Goal: Transaction & Acquisition: Purchase product/service

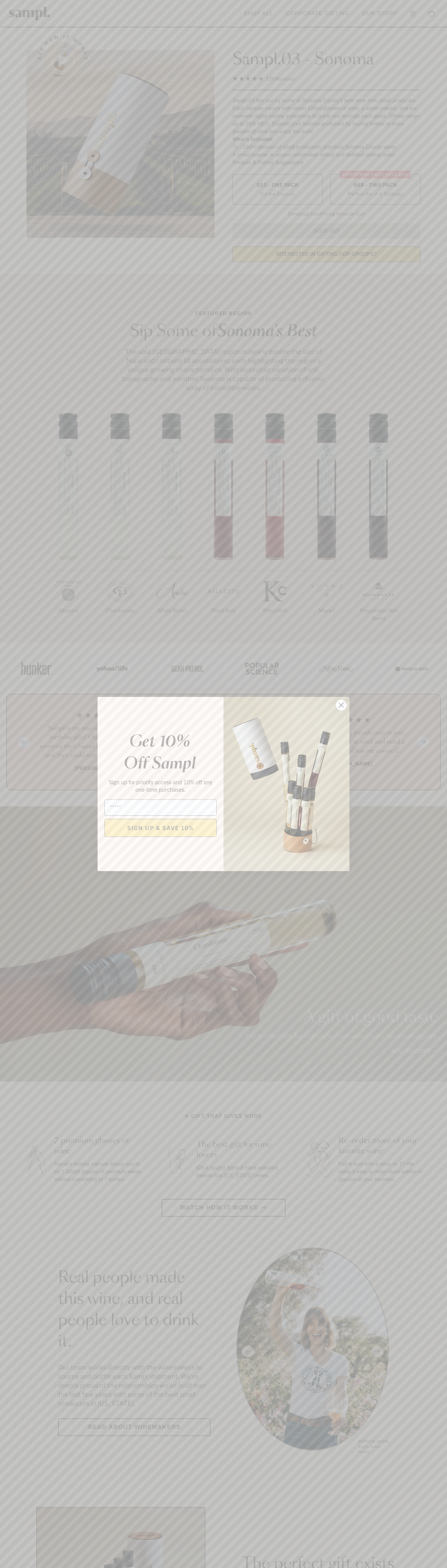
click at [341, 705] on icon "Close dialog" at bounding box center [341, 705] width 4 height 4
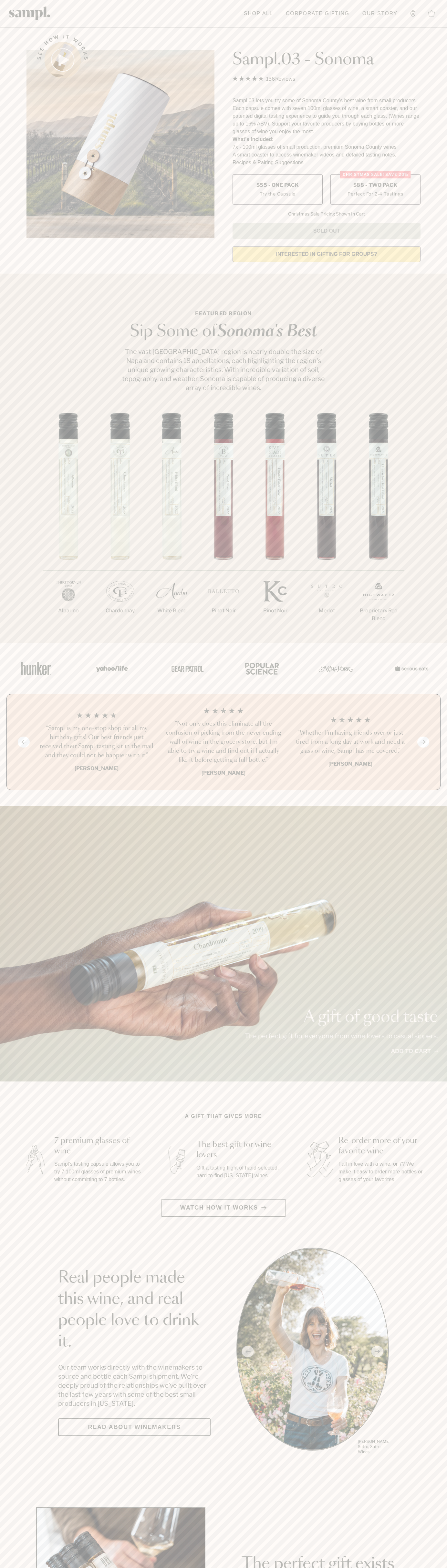
click at [375, 190] on label "Christmas SALE! Save 20% $88 - Two Pack Perfect For 2-4 Tastings" at bounding box center [375, 189] width 90 height 30
click at [224, 743] on h3 "“Not only does this eliminate all the confusion of picking from the never endin…" at bounding box center [223, 742] width 116 height 45
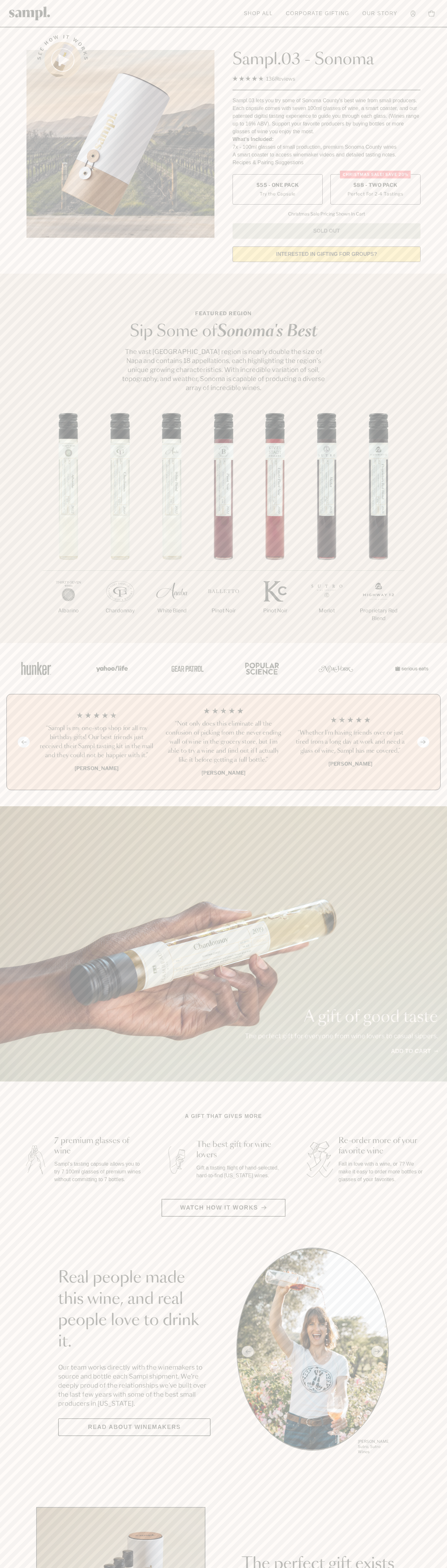
click at [228, 20] on header "Toggle navigation menu Shop All Corporate Gifting Our Story Account Story Shop …" at bounding box center [224, 13] width 447 height 27
click at [128, 1567] on html "Skip to main content Toggle navigation menu Shop All Corporate Gifting Our Stor…" at bounding box center [224, 1513] width 447 height 3026
click at [10, 1069] on div "A gift of good taste The perfect gift for everyone from wine lovers to casual s…" at bounding box center [224, 944] width 447 height 275
click at [375, 190] on label "Christmas SALE! Save 20% $88 - Two Pack Perfect For 2-4 Tastings" at bounding box center [375, 189] width 90 height 30
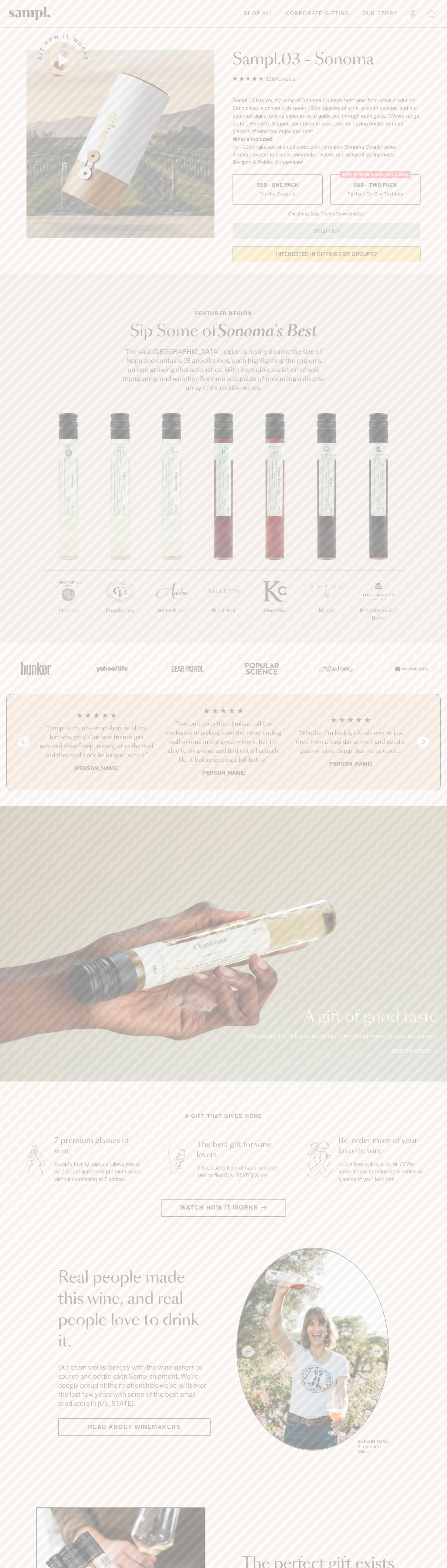
click at [224, 743] on h3 "“Not only does this eliminate all the confusion of picking from the never endin…" at bounding box center [223, 742] width 116 height 45
